Goal: Task Accomplishment & Management: Complete application form

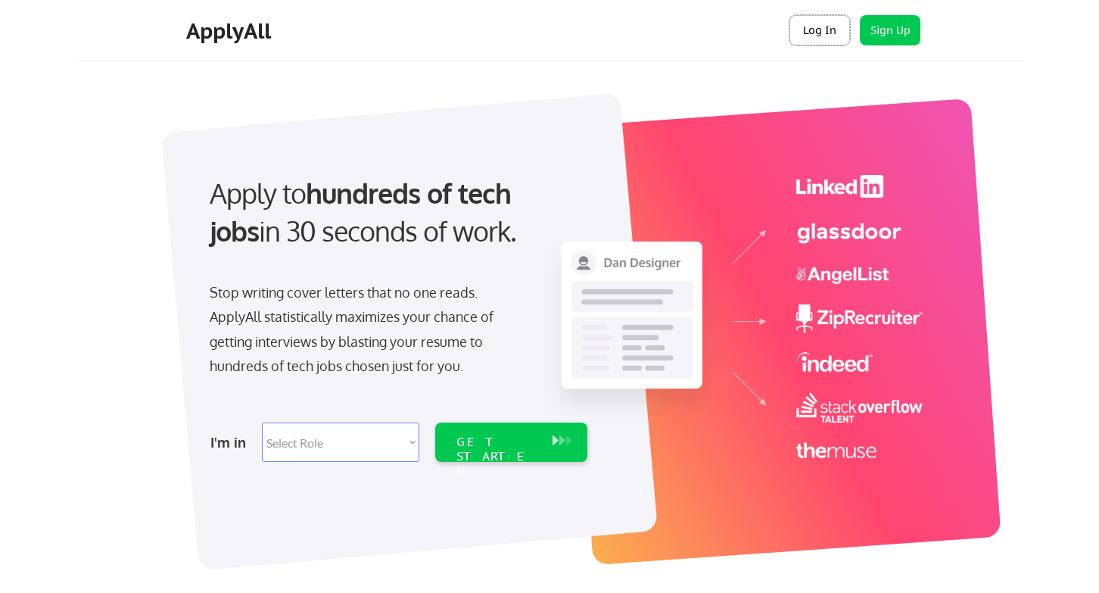
click at [818, 38] on button "Log In" at bounding box center [820, 30] width 61 height 30
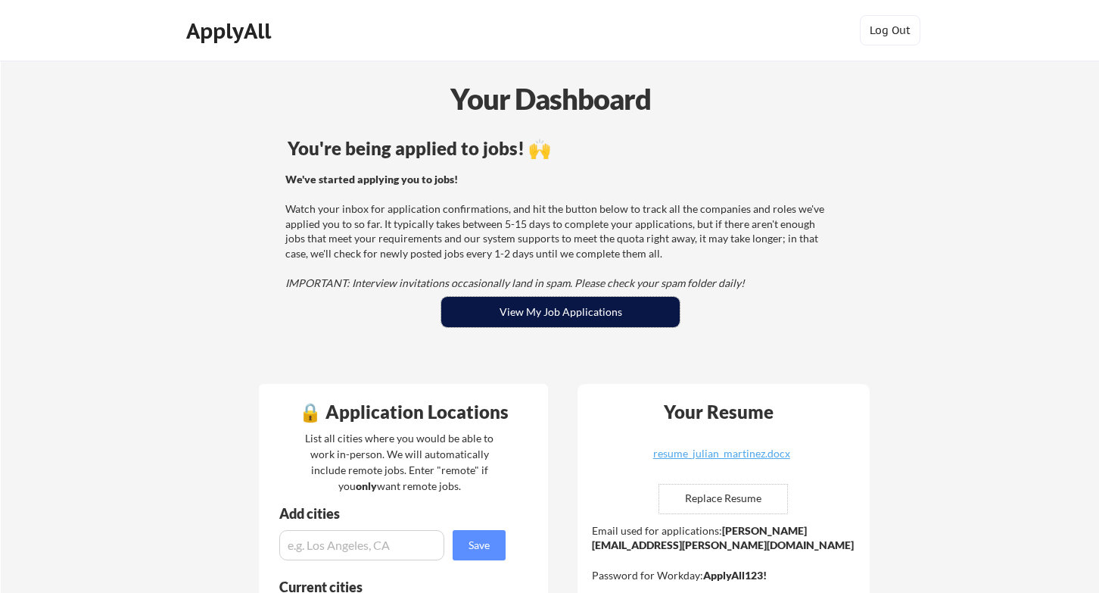
click at [516, 311] on button "View My Job Applications" at bounding box center [560, 312] width 238 height 30
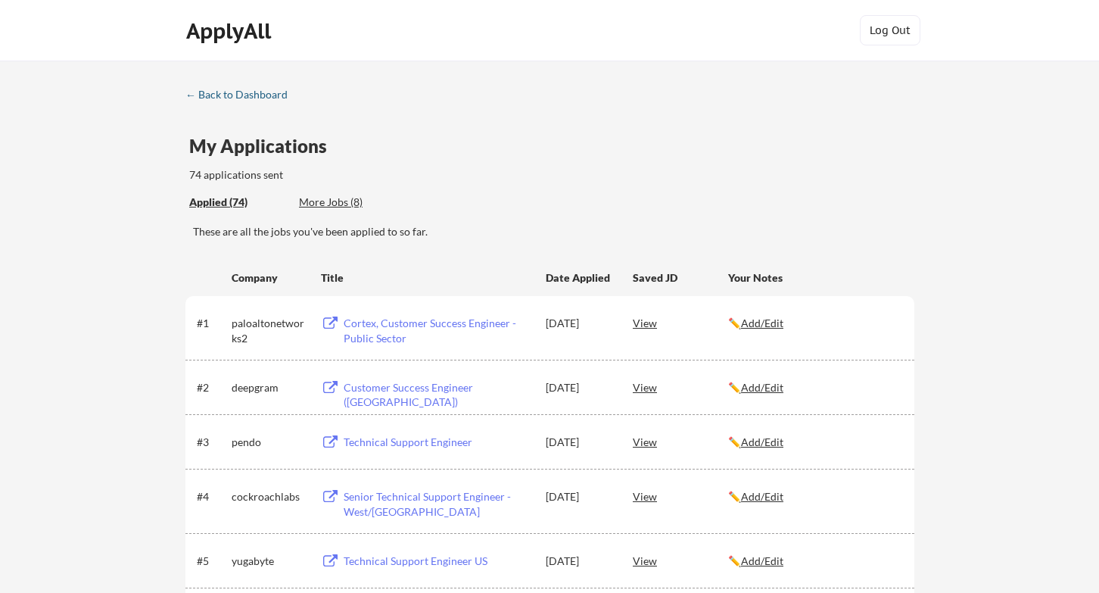
click at [225, 92] on div "← Back to Dashboard" at bounding box center [242, 94] width 114 height 11
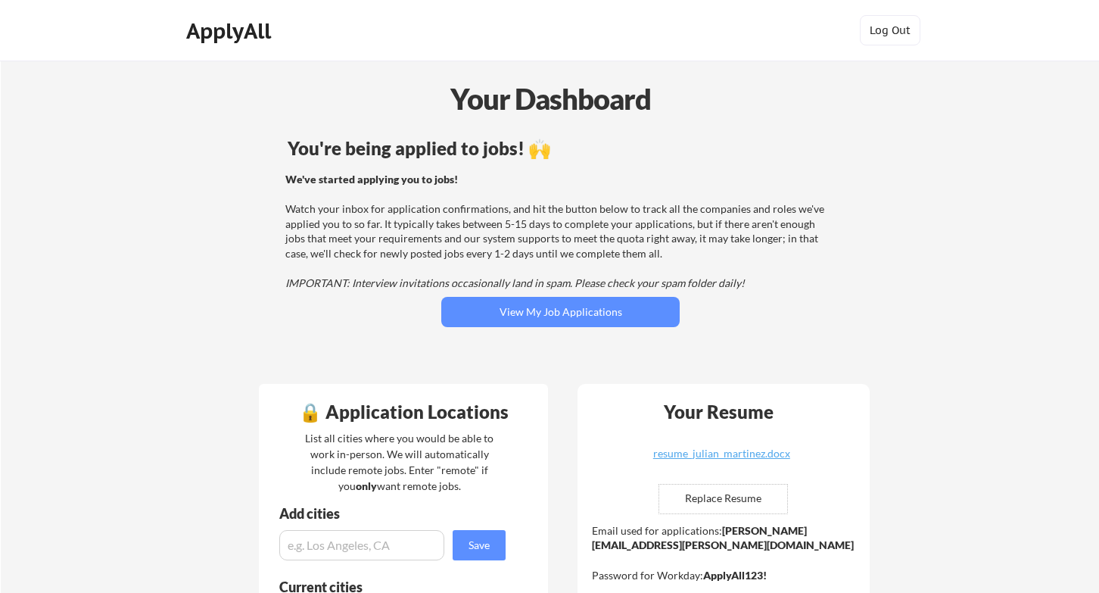
click at [740, 493] on input "file" at bounding box center [723, 499] width 128 height 29
click at [728, 494] on input "file" at bounding box center [723, 499] width 128 height 29
type input "C:\fakepath\resume_julian_martinez.docx"
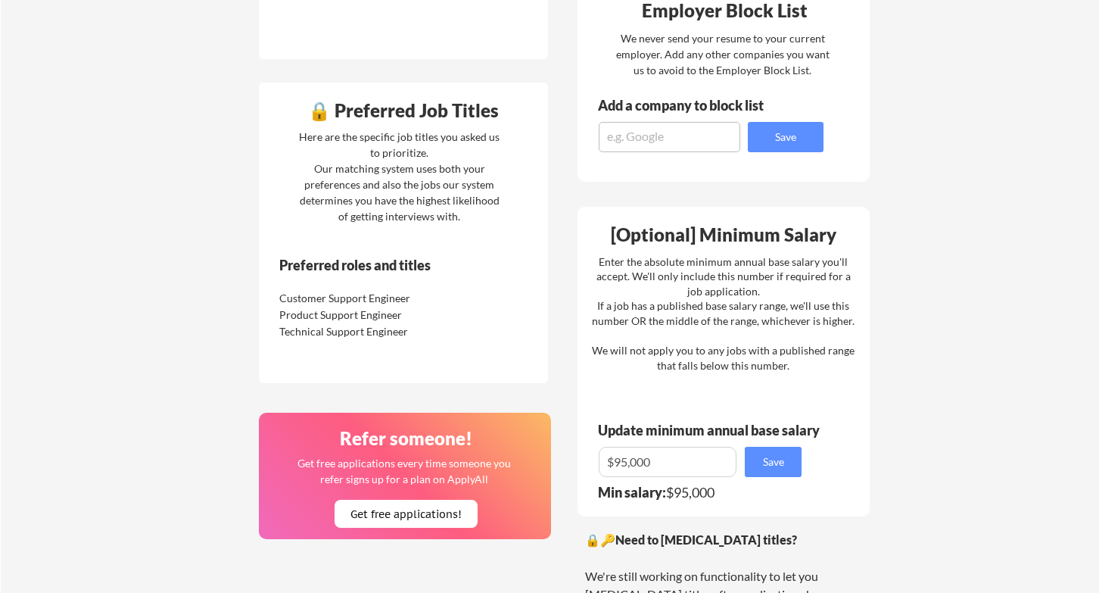
scroll to position [702, 0]
